Goal: Task Accomplishment & Management: Complete application form

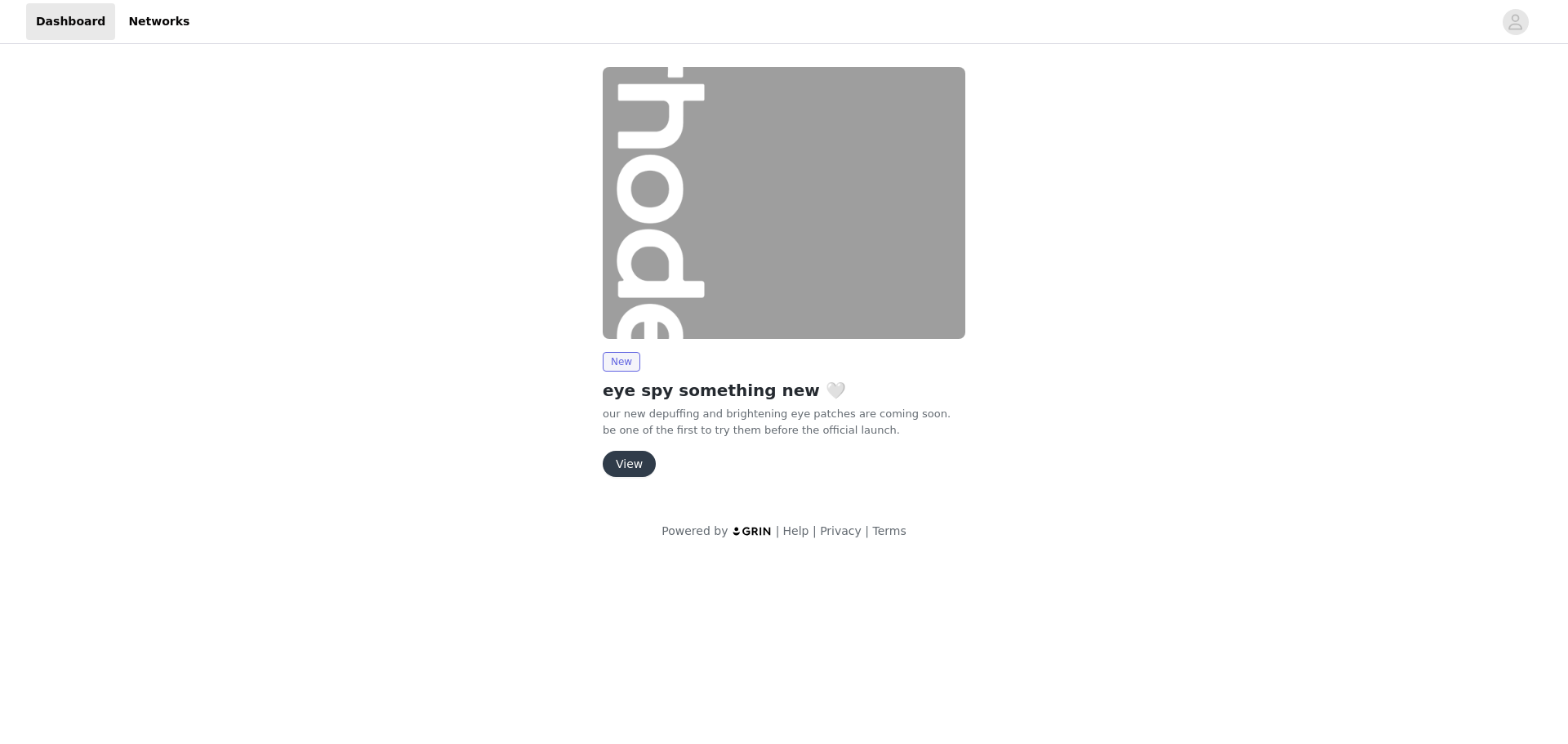
click at [632, 473] on button "View" at bounding box center [629, 463] width 53 height 26
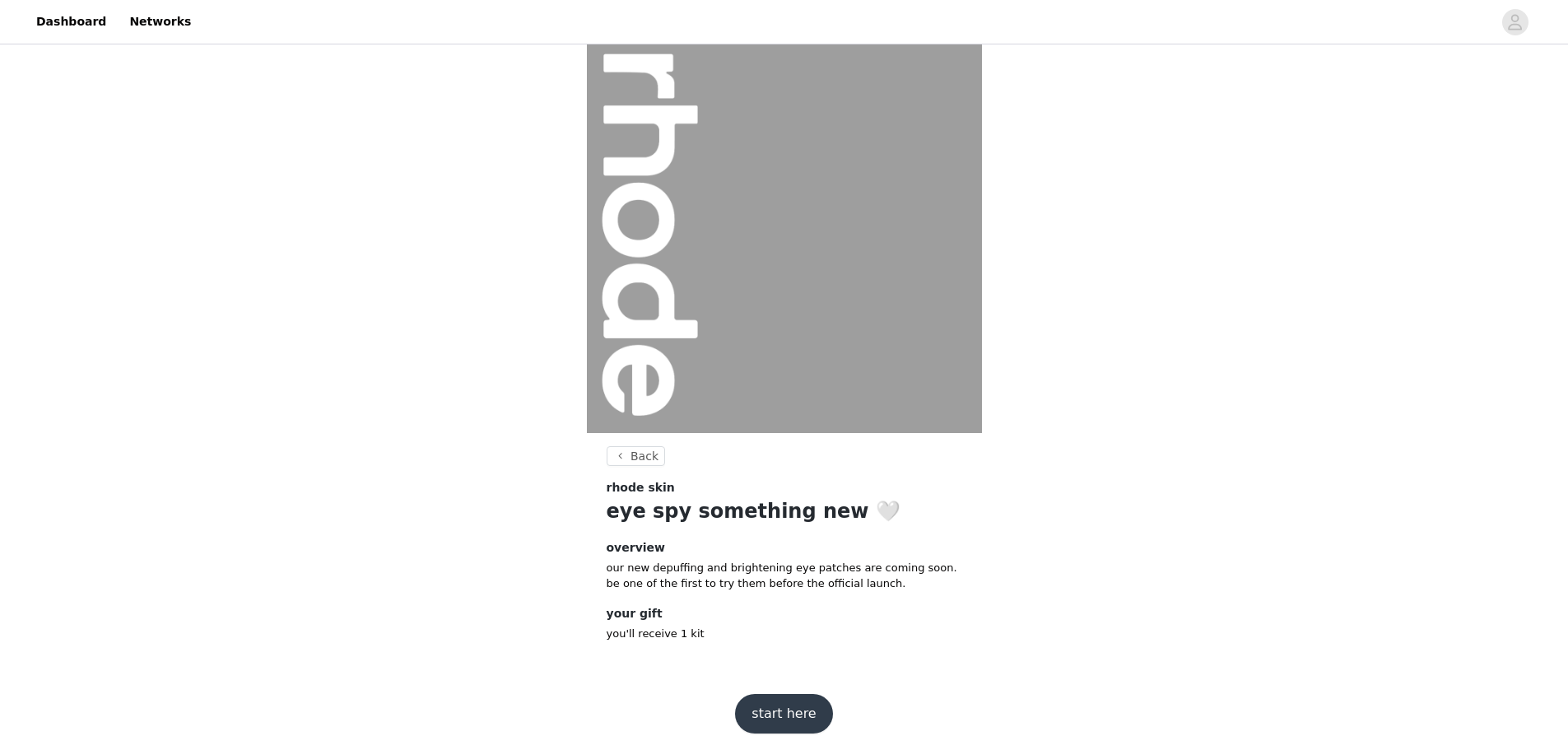
scroll to position [14, 0]
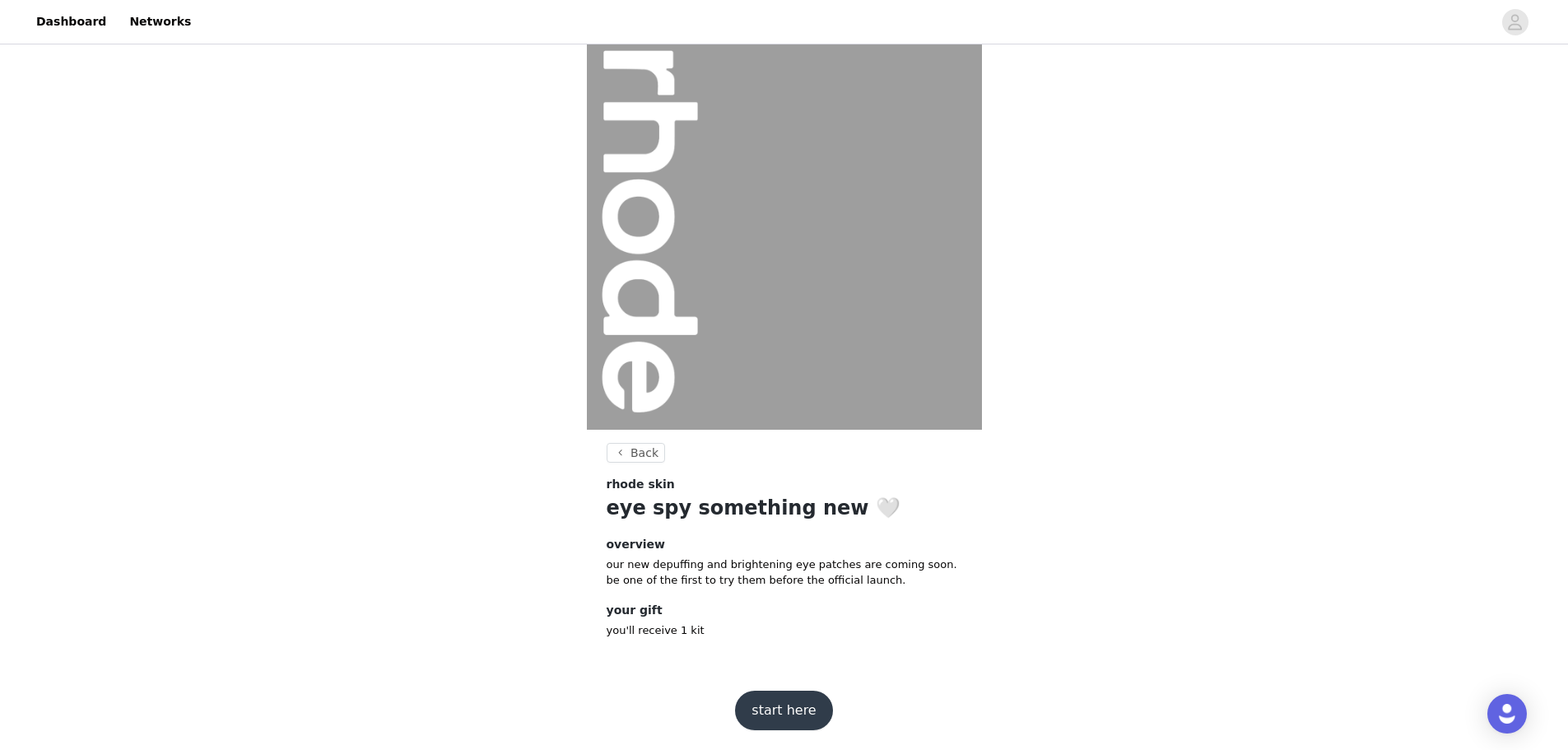
click at [777, 706] on button "start here" at bounding box center [783, 710] width 97 height 40
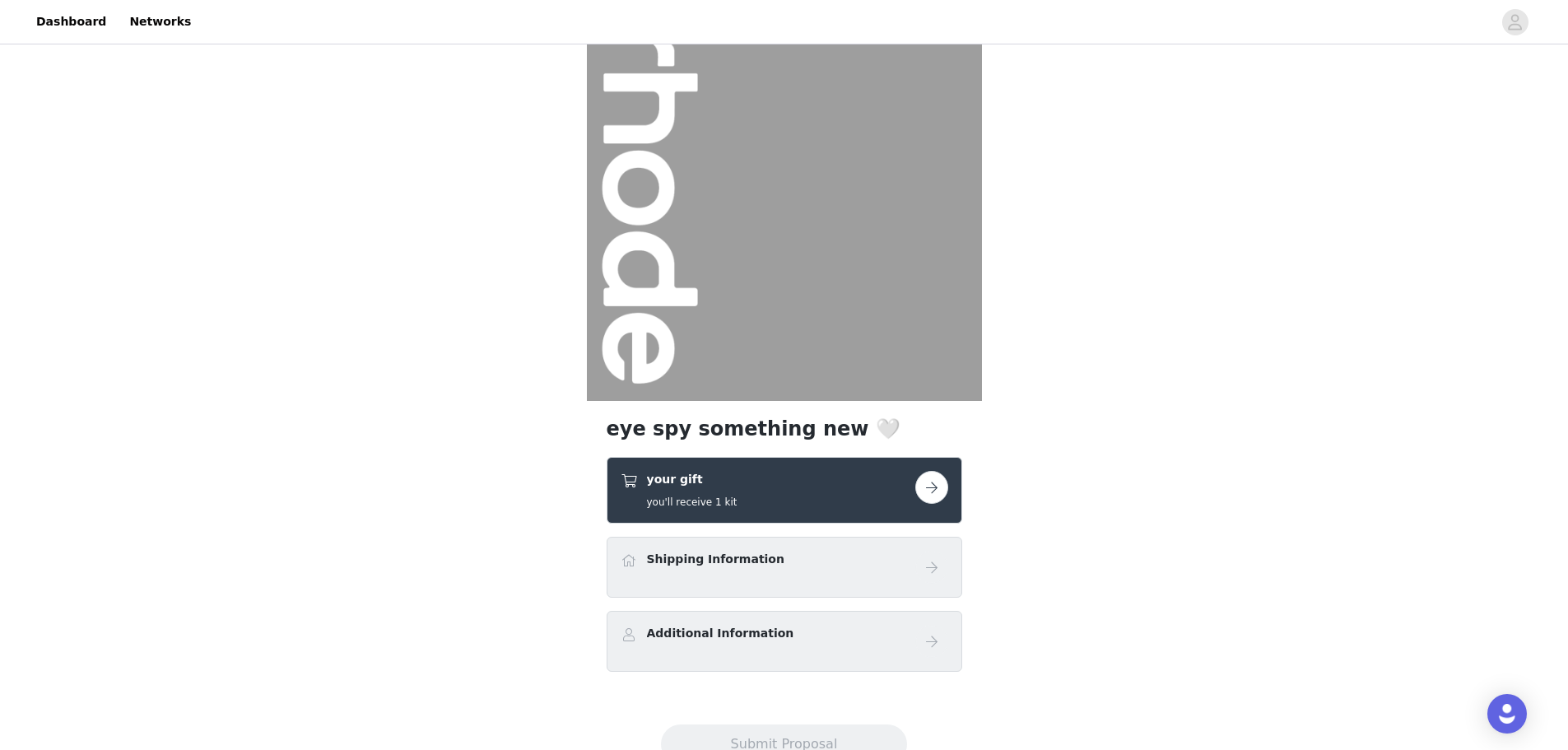
scroll to position [82, 0]
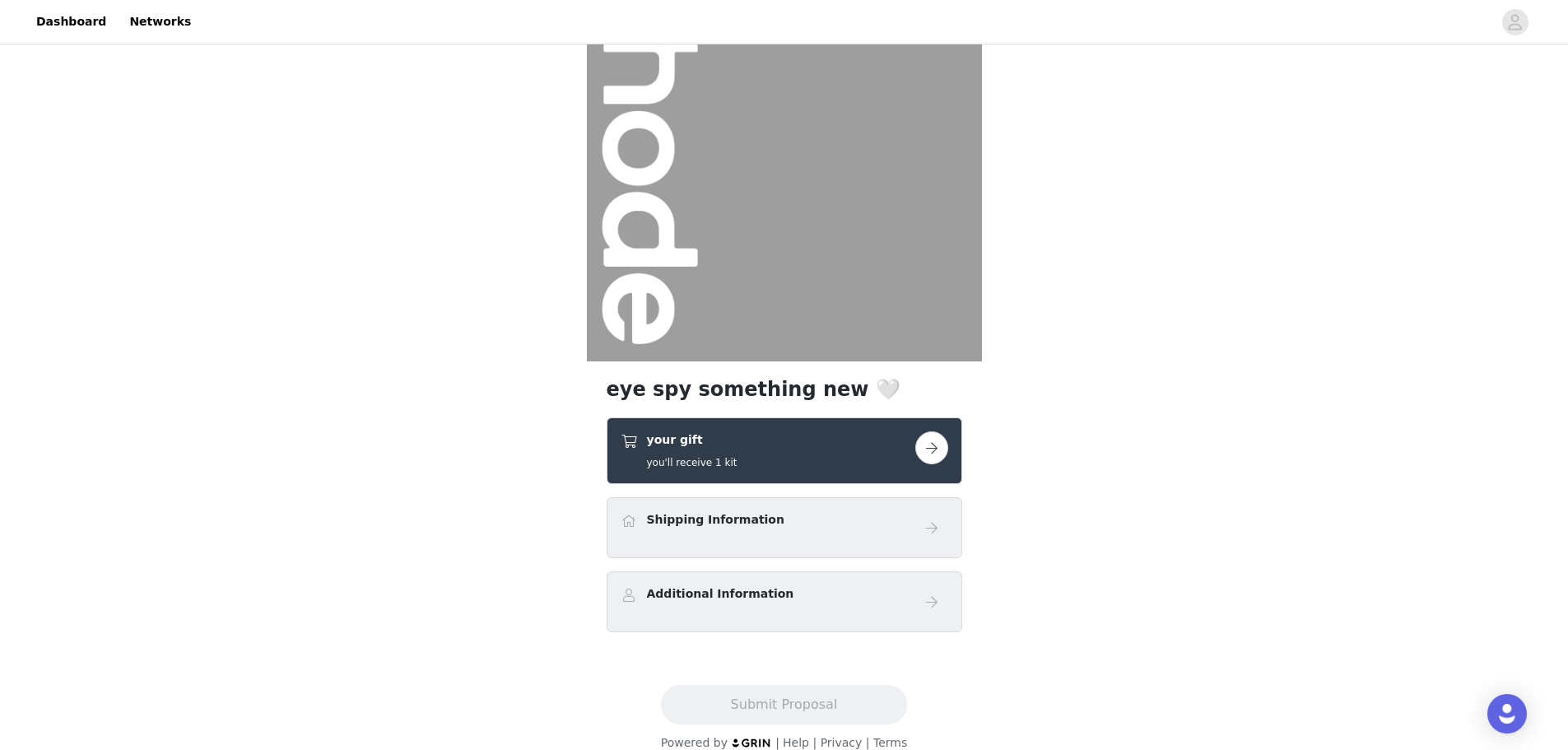
click at [776, 456] on div "your gift you'll receive 1 kit" at bounding box center [768, 450] width 295 height 39
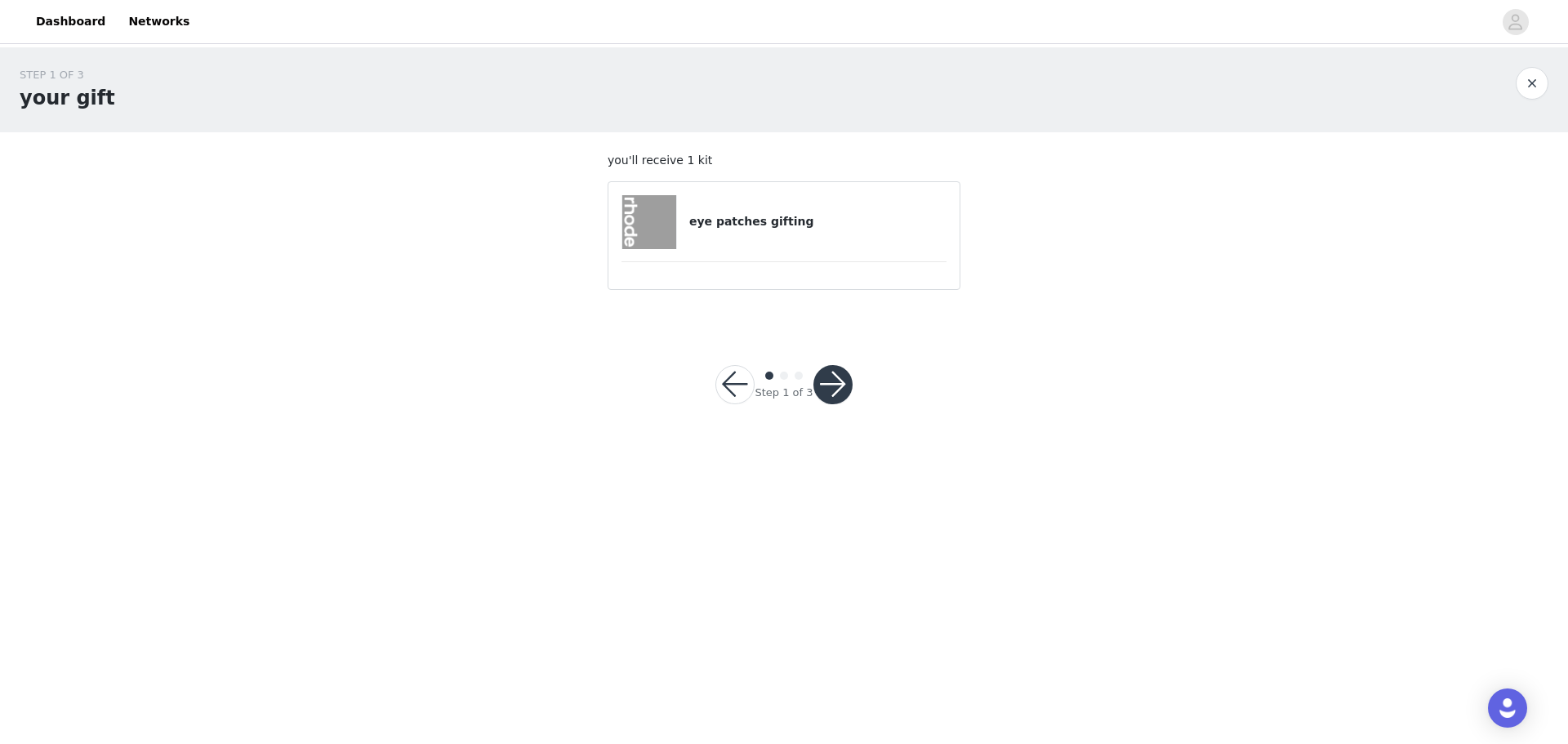
click at [777, 243] on div "eye patches gifting" at bounding box center [784, 221] width 325 height 53
click at [828, 387] on button "button" at bounding box center [833, 385] width 39 height 39
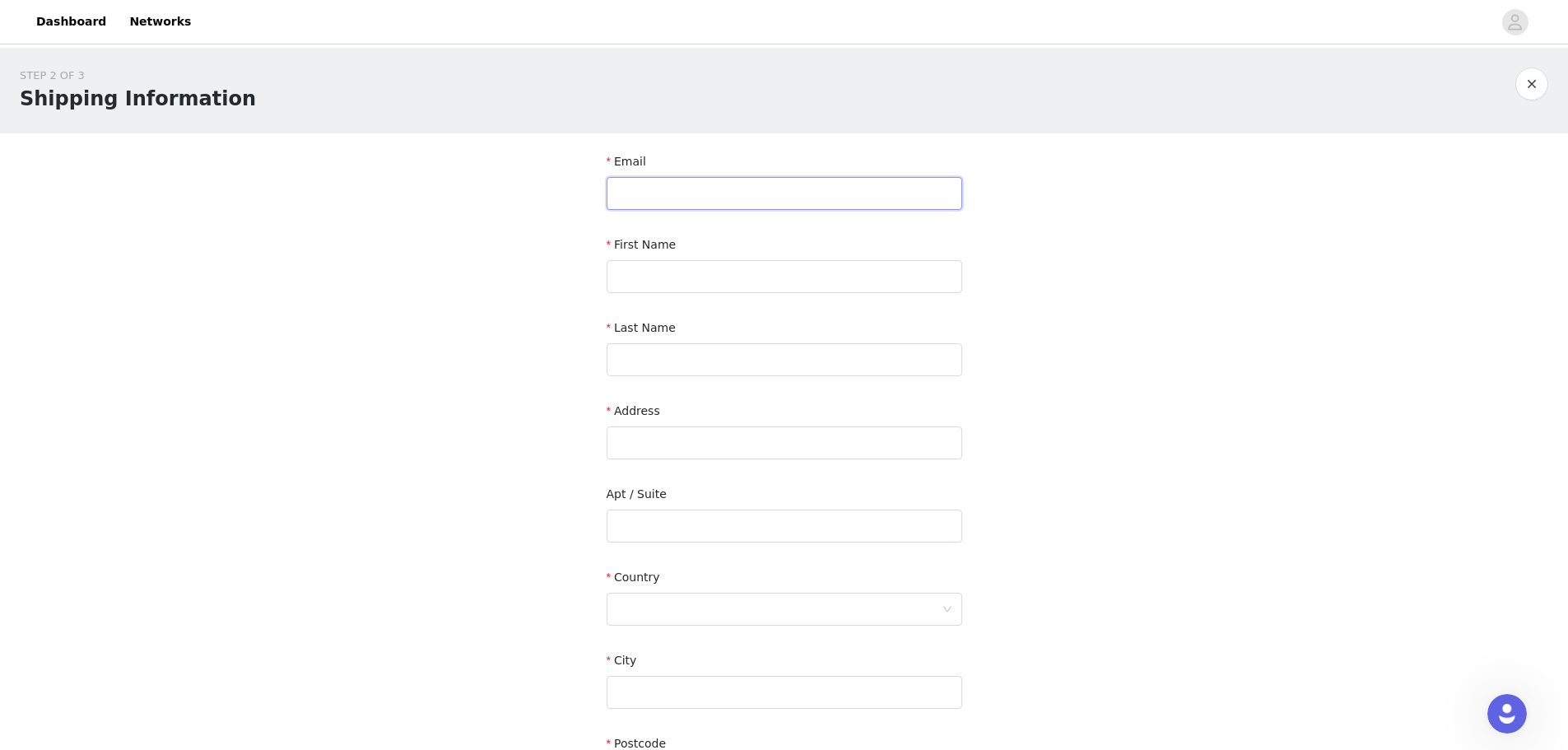
click at [675, 193] on input "text" at bounding box center [784, 193] width 356 height 33
type input "[EMAIL_ADDRESS][DOMAIN_NAME]"
type input "[US_STATE]"
type input "APINIAN"
type input "[STREET_ADDRESS][PERSON_NAME]"
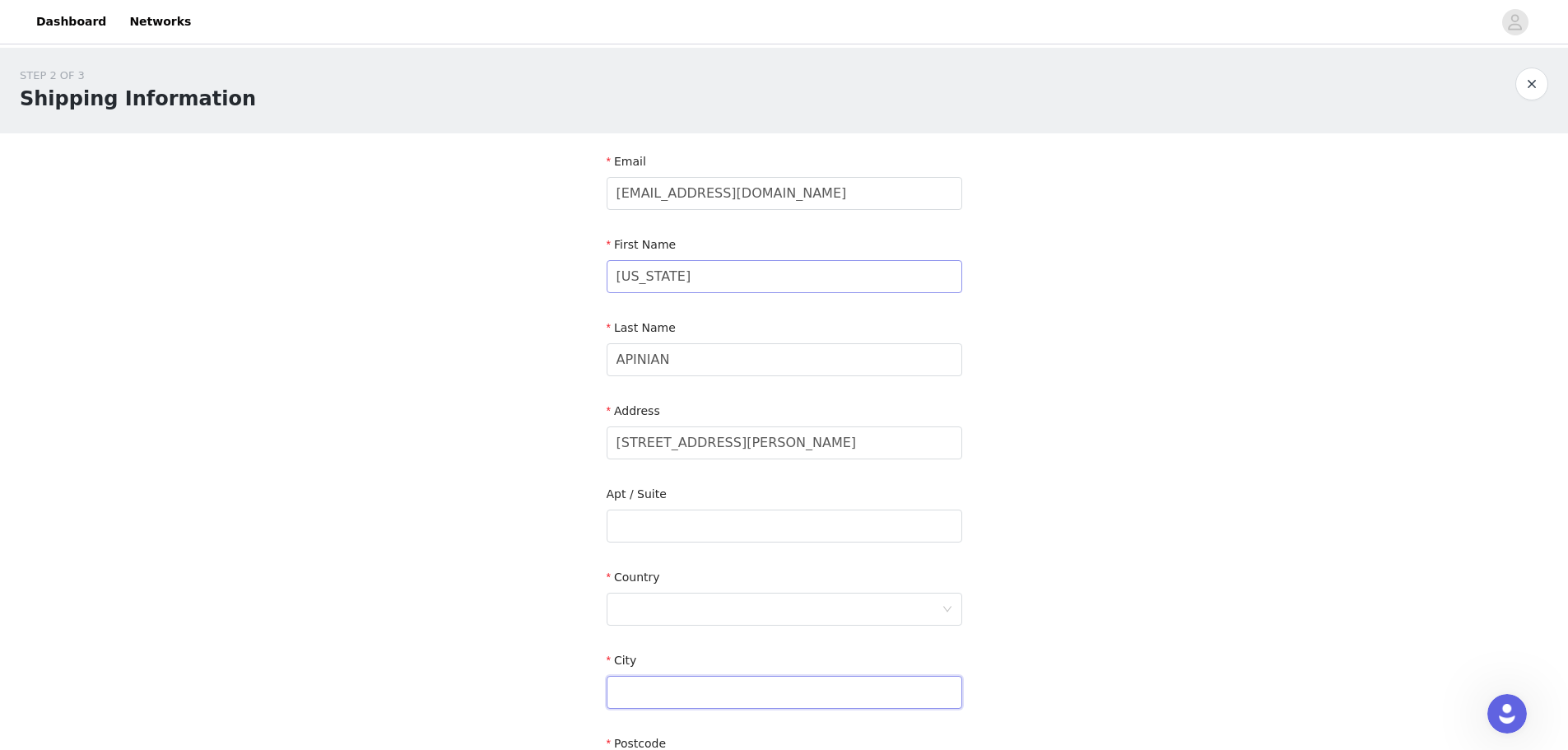
type input "[GEOGRAPHIC_DATA]"
type input "01803"
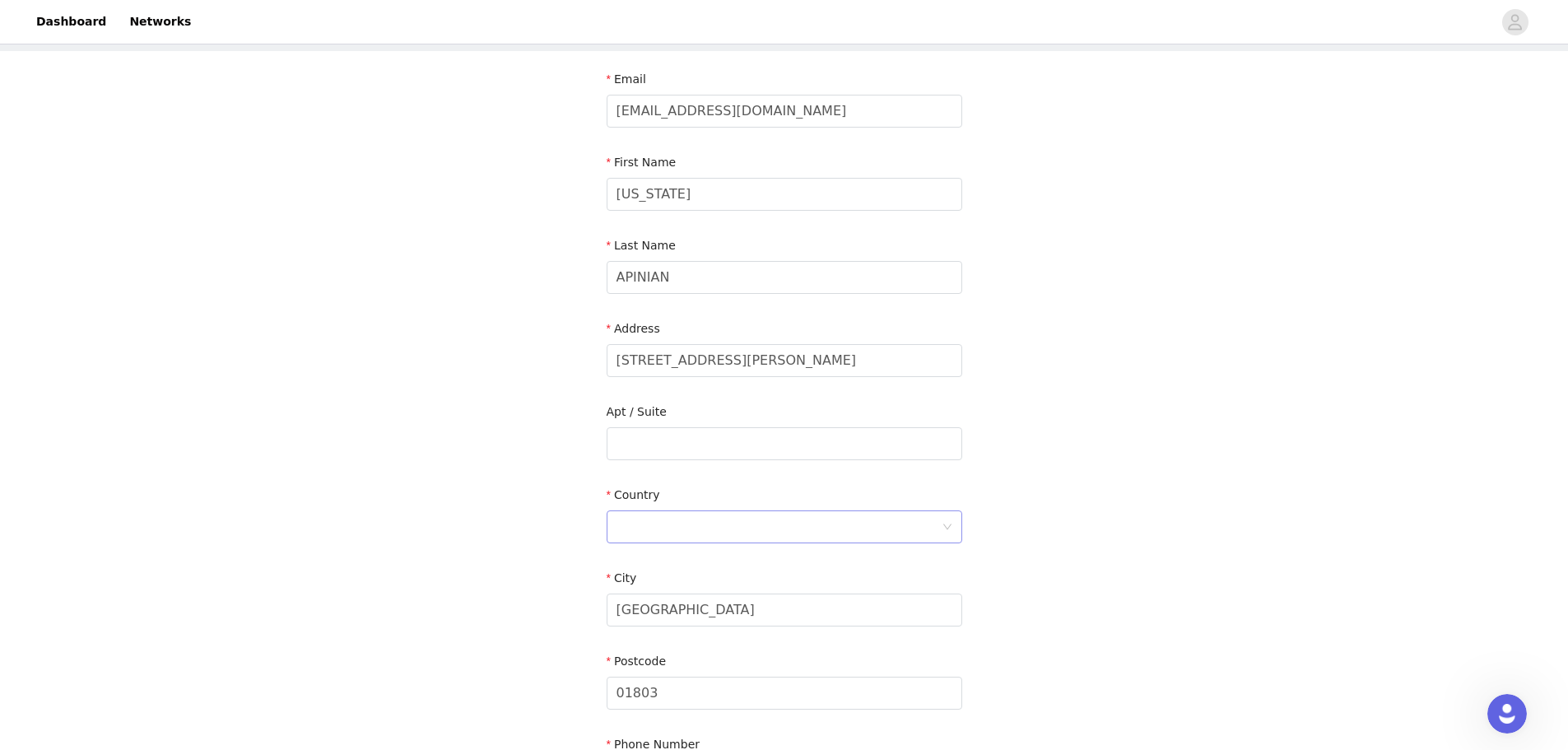
click at [740, 532] on div at bounding box center [779, 526] width 325 height 31
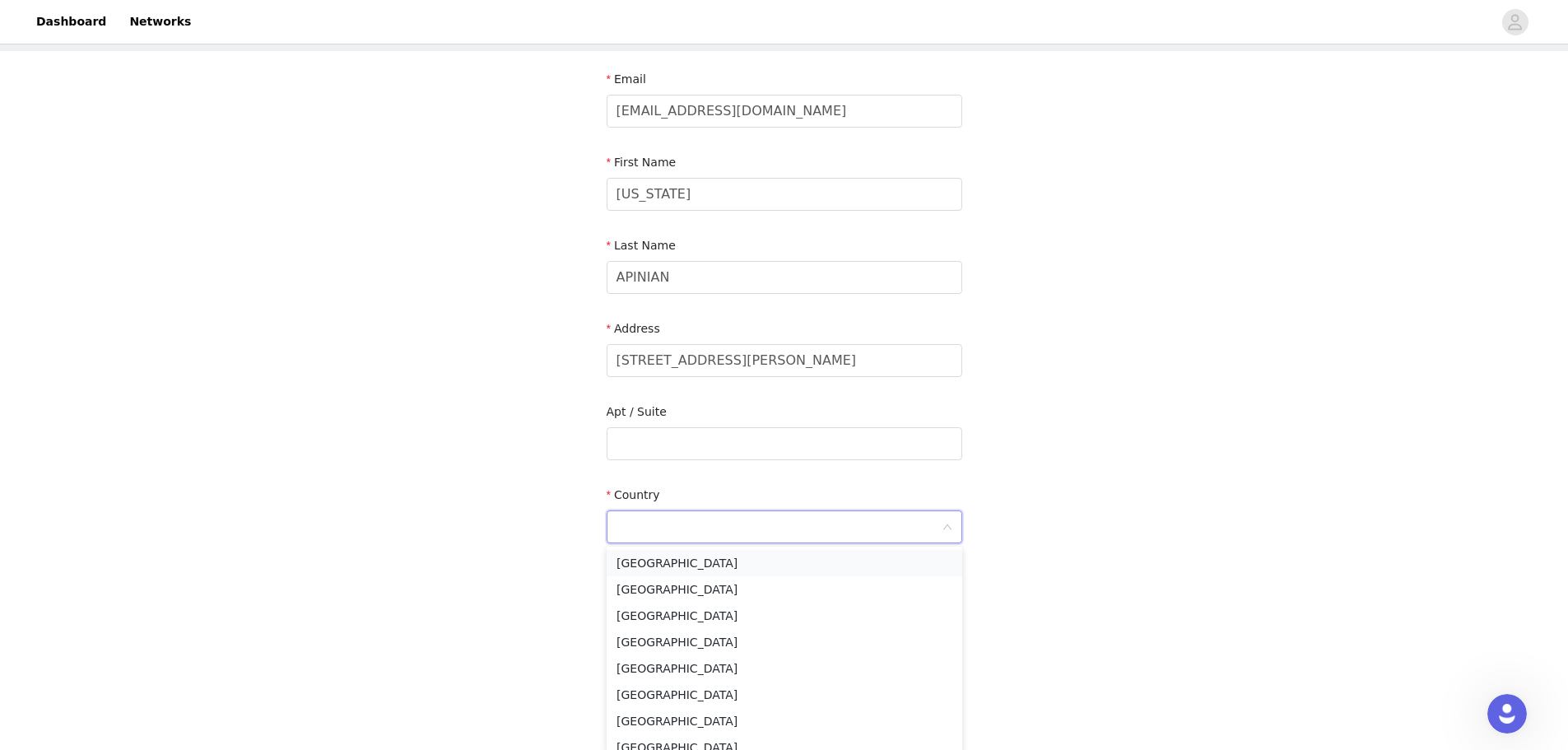
click at [721, 564] on li "[GEOGRAPHIC_DATA]" at bounding box center [784, 563] width 356 height 26
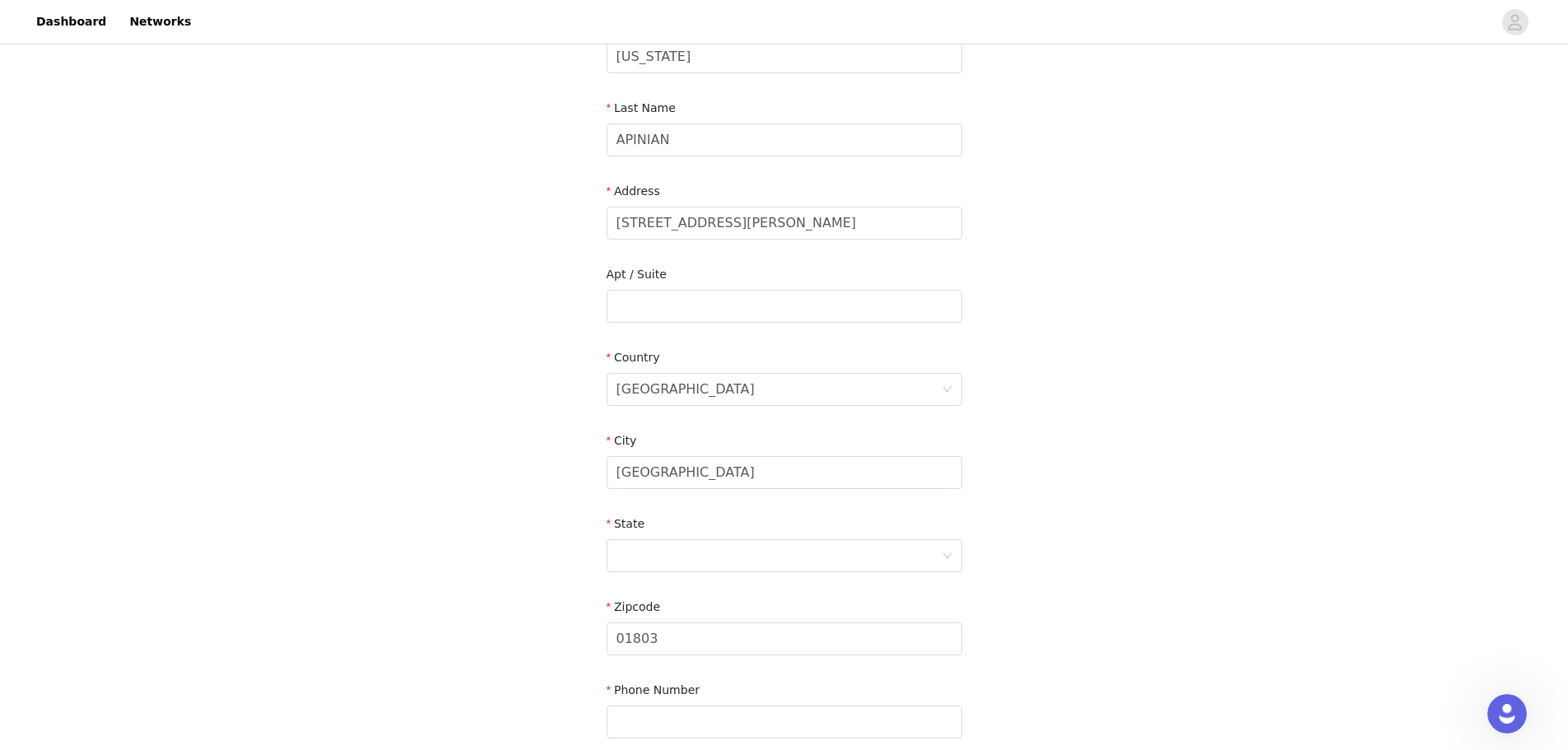
scroll to position [247, 0]
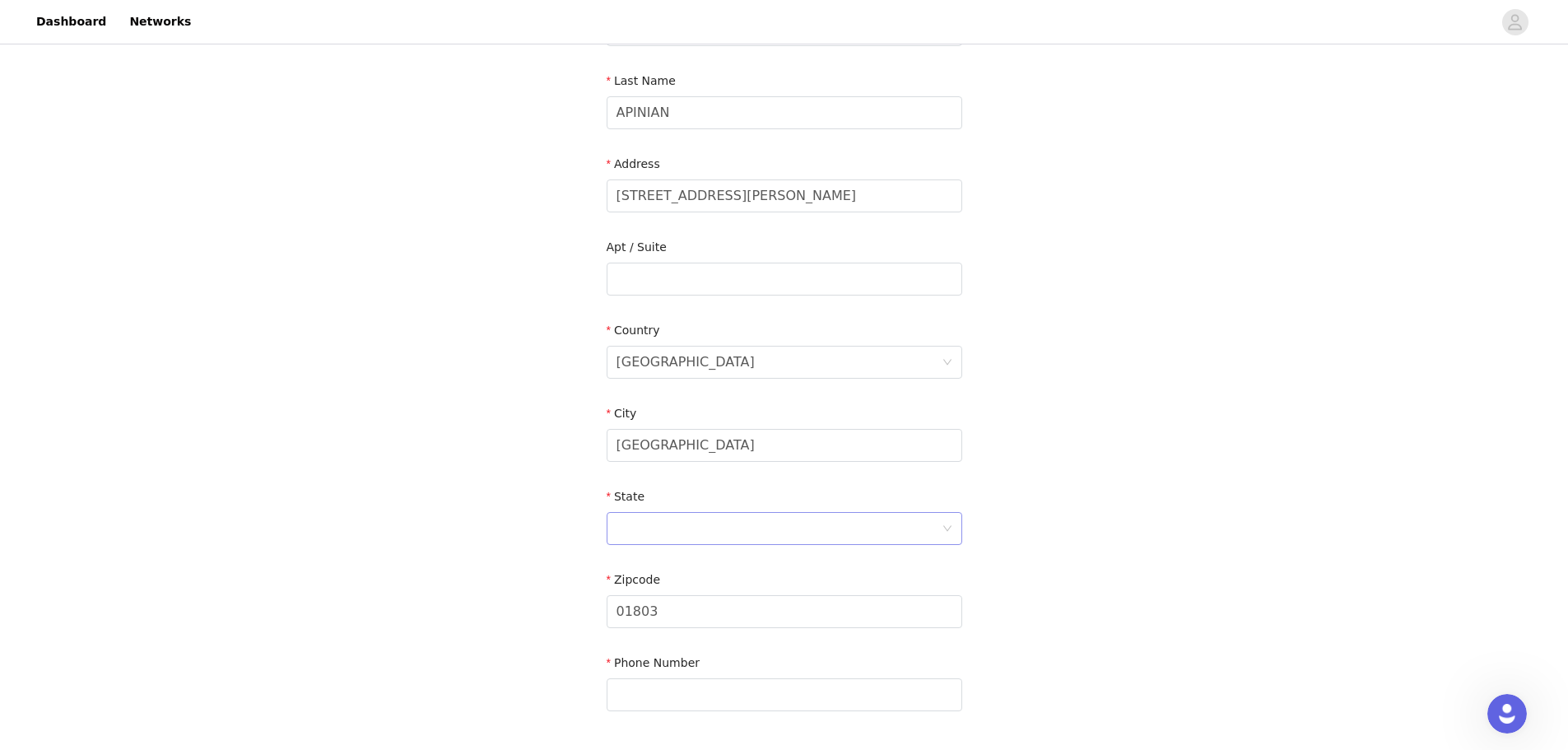
click at [796, 529] on div at bounding box center [779, 528] width 325 height 31
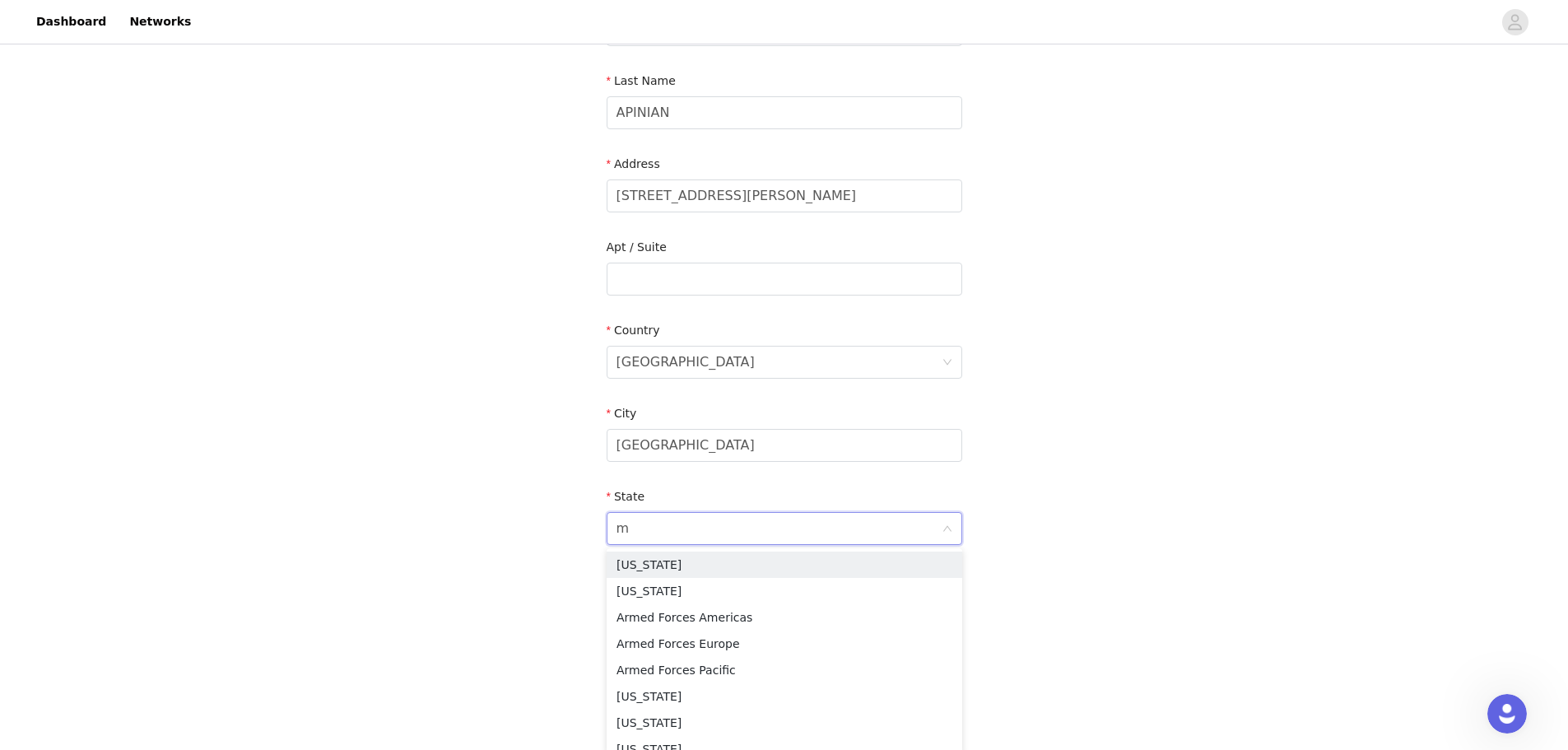
type input "ma"
click at [774, 670] on li "[US_STATE]" at bounding box center [784, 670] width 356 height 26
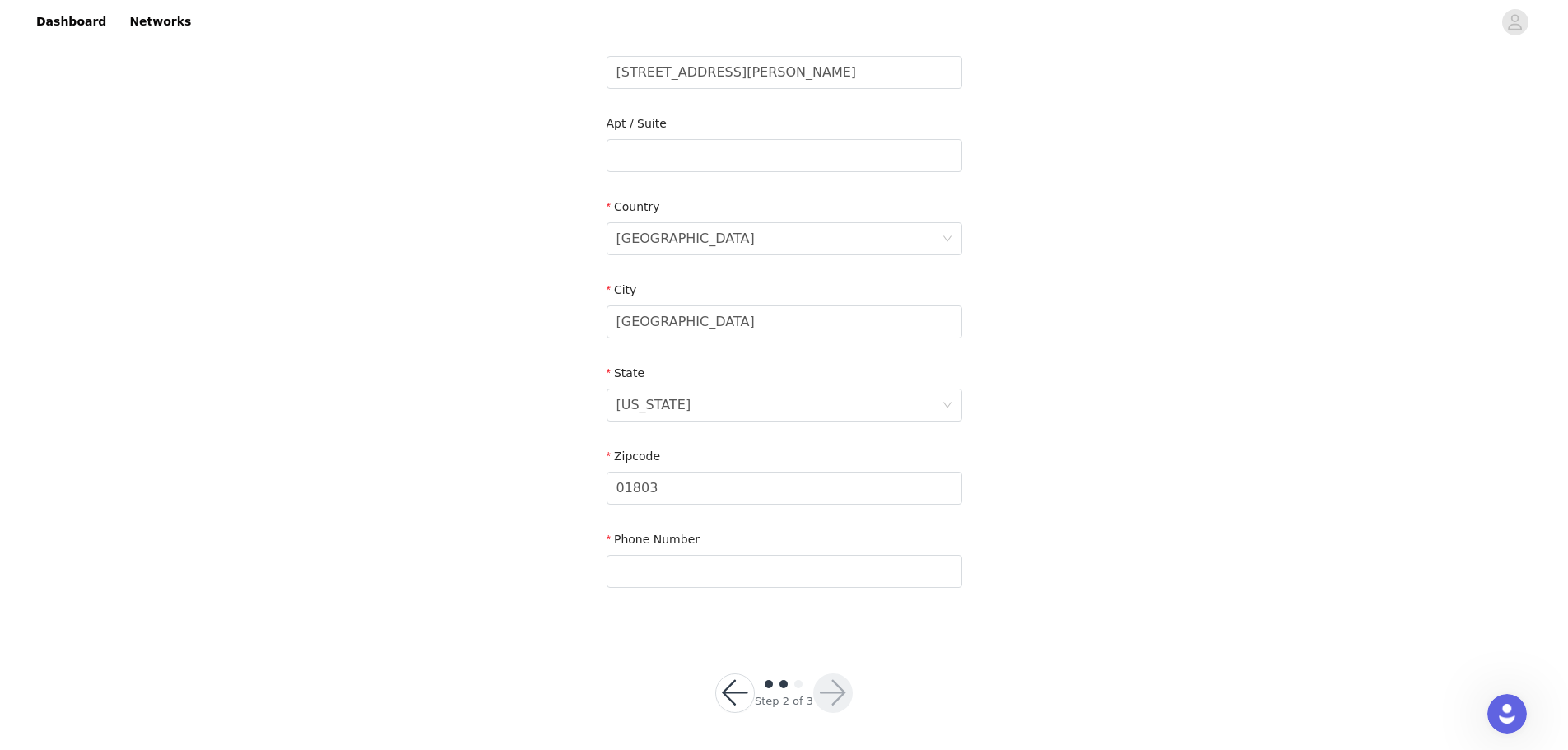
scroll to position [373, 0]
click at [764, 568] on input "text" at bounding box center [784, 568] width 356 height 33
type input "[PHONE_NUMBER]"
click at [843, 695] on button "button" at bounding box center [833, 690] width 40 height 40
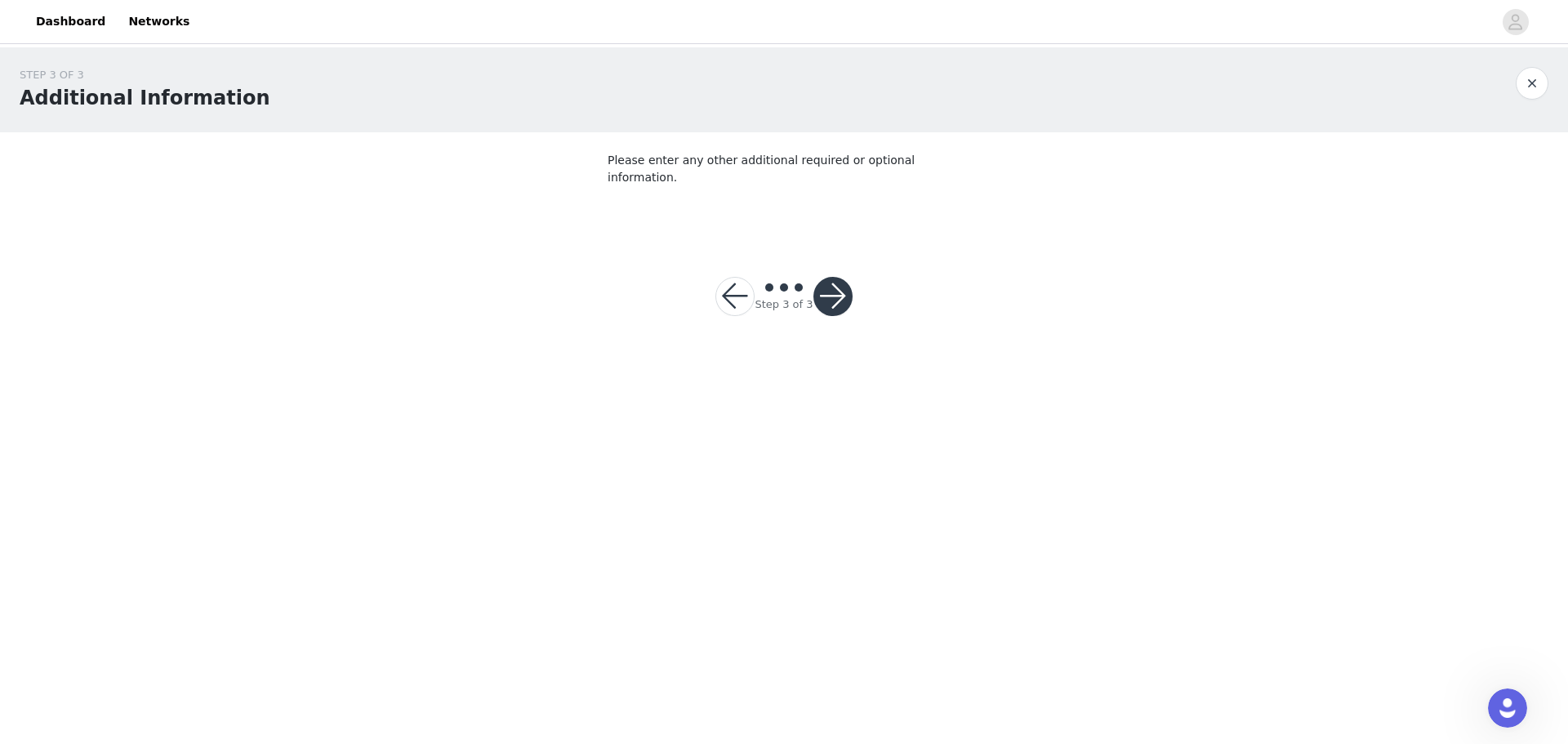
click at [834, 283] on button "button" at bounding box center [833, 296] width 39 height 39
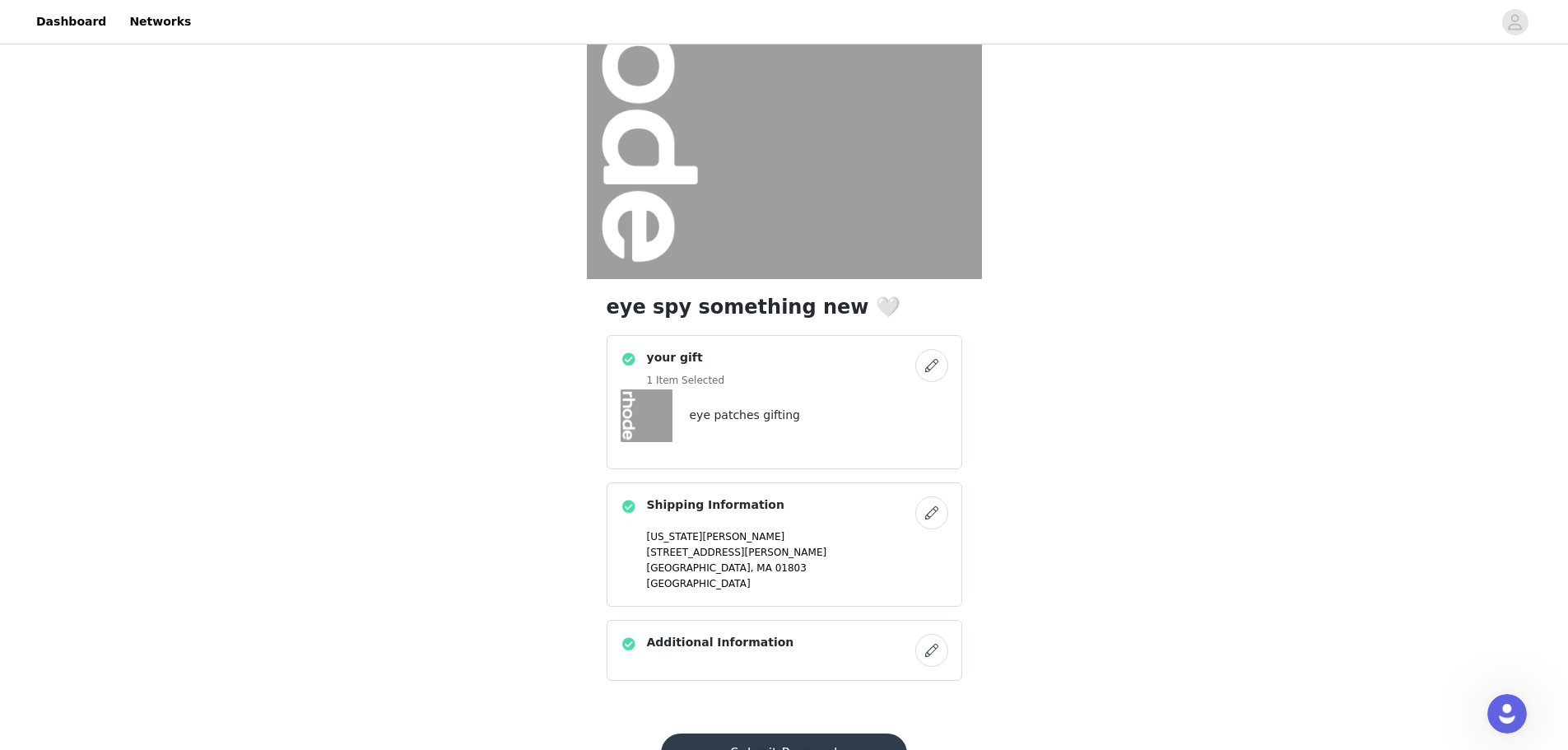
scroll to position [235, 0]
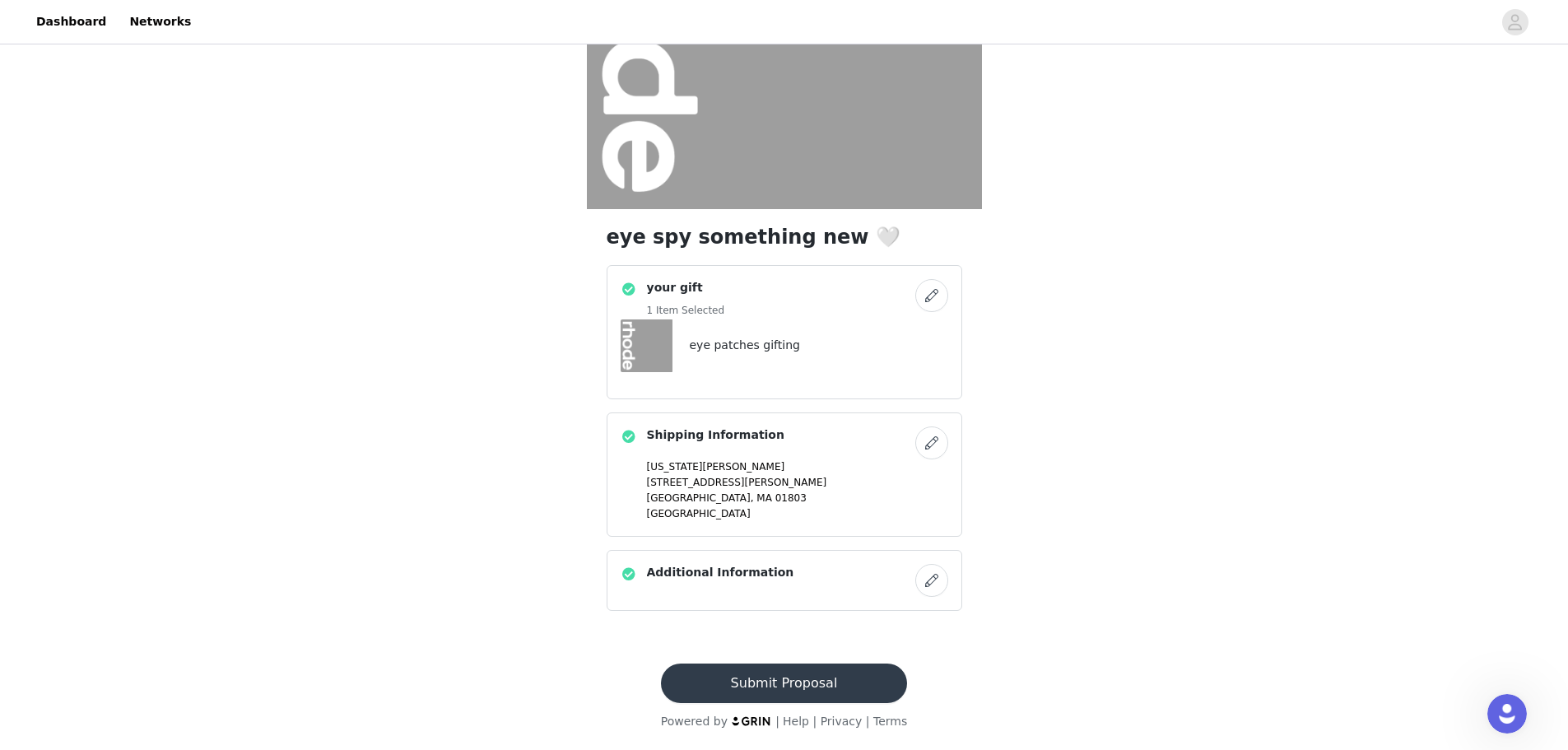
click at [782, 685] on button "Submit Proposal" at bounding box center [784, 683] width 246 height 40
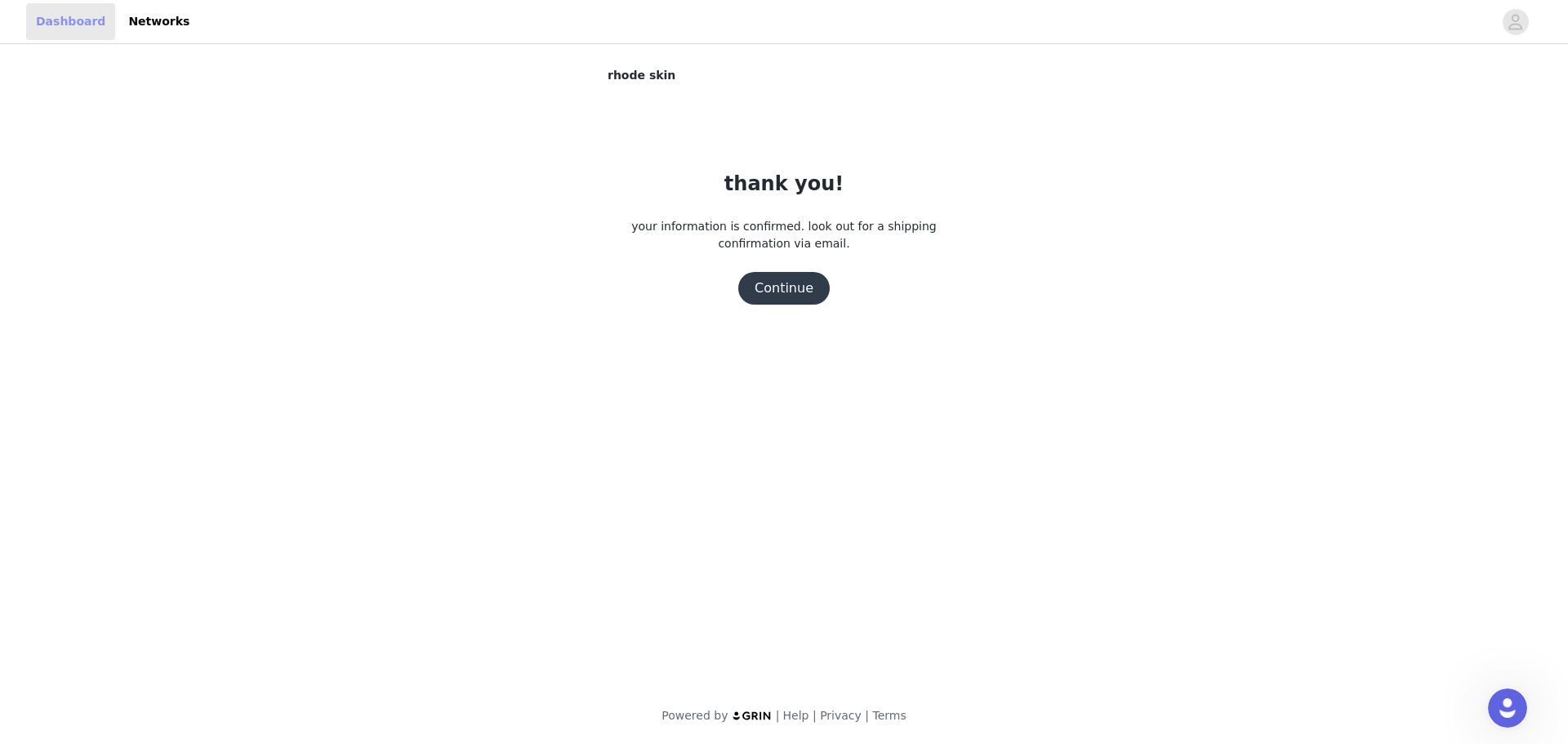
click at [52, 22] on link "Dashboard" at bounding box center [70, 21] width 89 height 37
